Goal: Ask a question

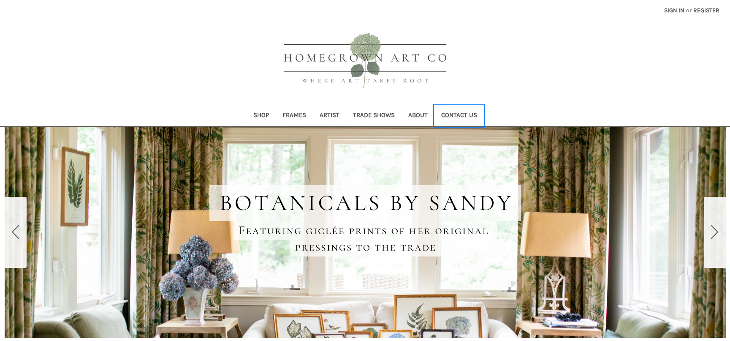
click at [462, 115] on link "Contact Us" at bounding box center [459, 116] width 49 height 21
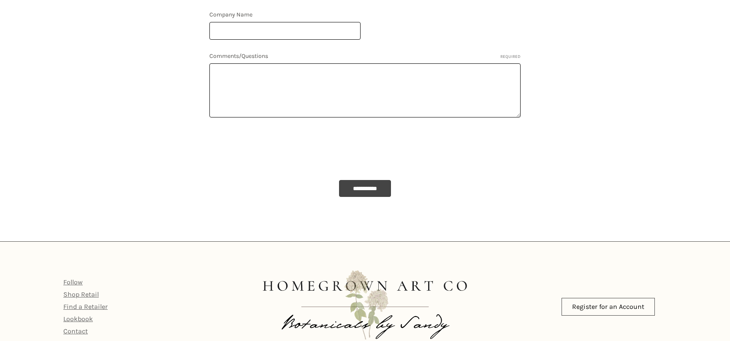
scroll to position [440, 0]
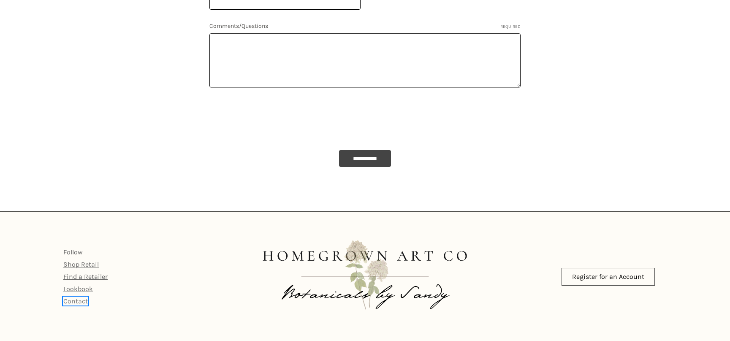
click at [75, 299] on link "Contact" at bounding box center [75, 301] width 24 height 8
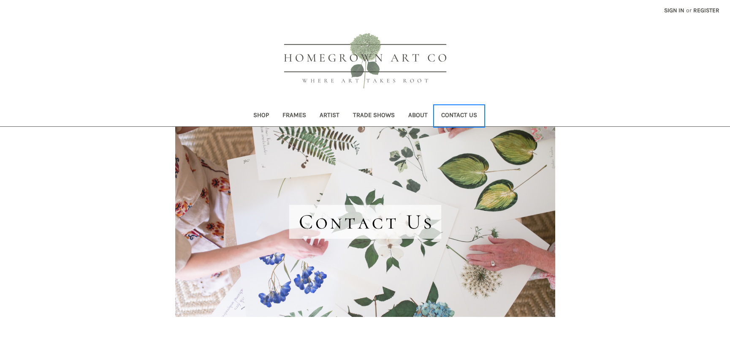
click at [467, 114] on link "Contact Us" at bounding box center [459, 116] width 49 height 21
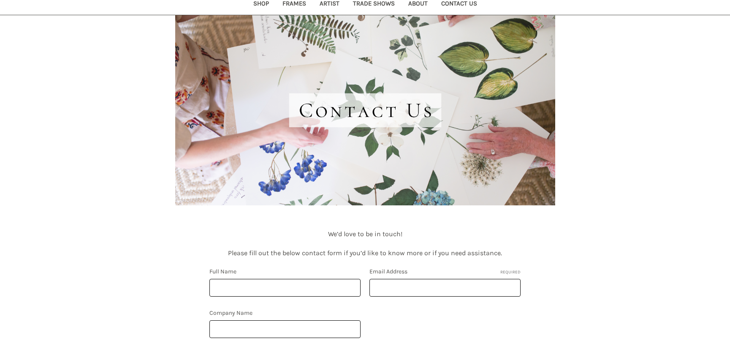
scroll to position [112, 0]
click at [225, 293] on input "Full Name" at bounding box center [284, 287] width 151 height 18
type input "Carol McClure"
type input "carol@accentrics-home.com"
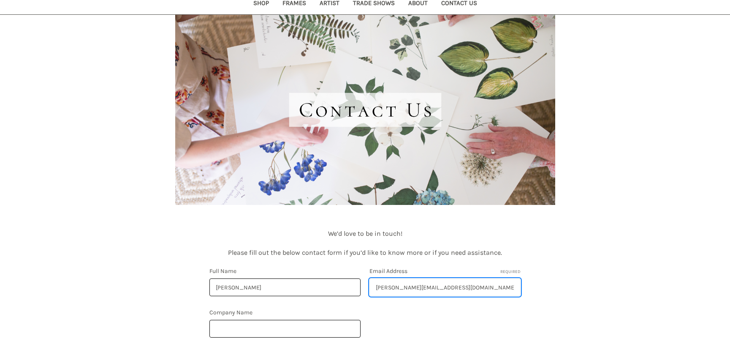
type input "Accentrics Design, Ltd"
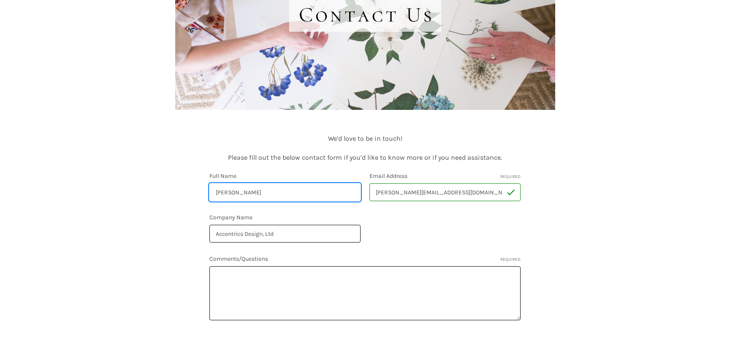
scroll to position [207, 0]
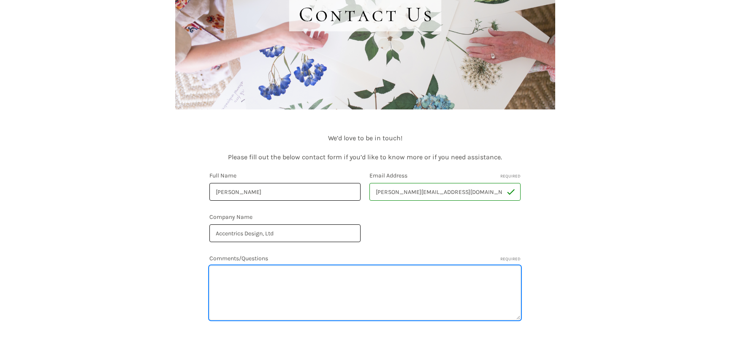
click at [230, 276] on textarea "Comments/Questions Required" at bounding box center [364, 293] width 311 height 54
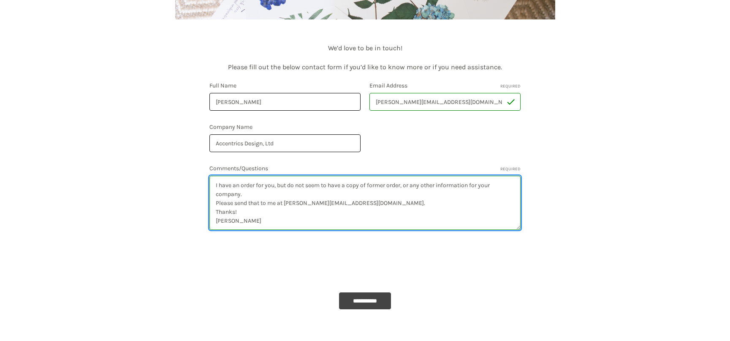
scroll to position [301, 0]
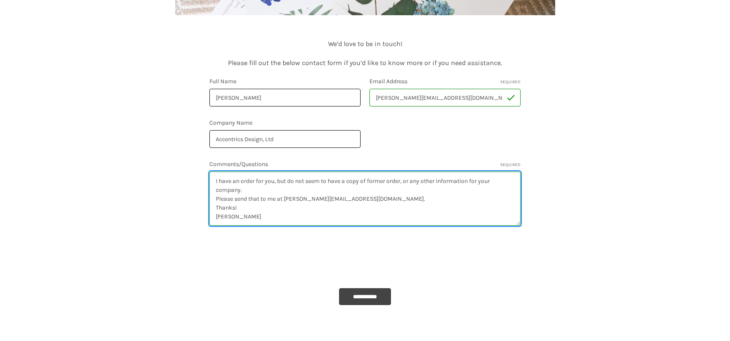
type textarea "I have an order for you, but do not seem to have a copy of former order, or any…"
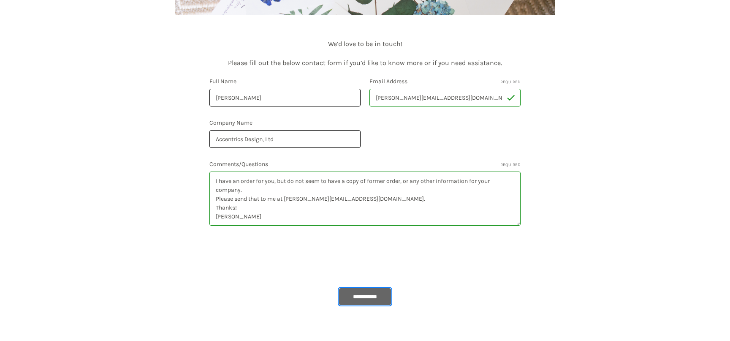
click at [359, 299] on input "**********" at bounding box center [365, 296] width 52 height 17
